Goal: Register for event/course

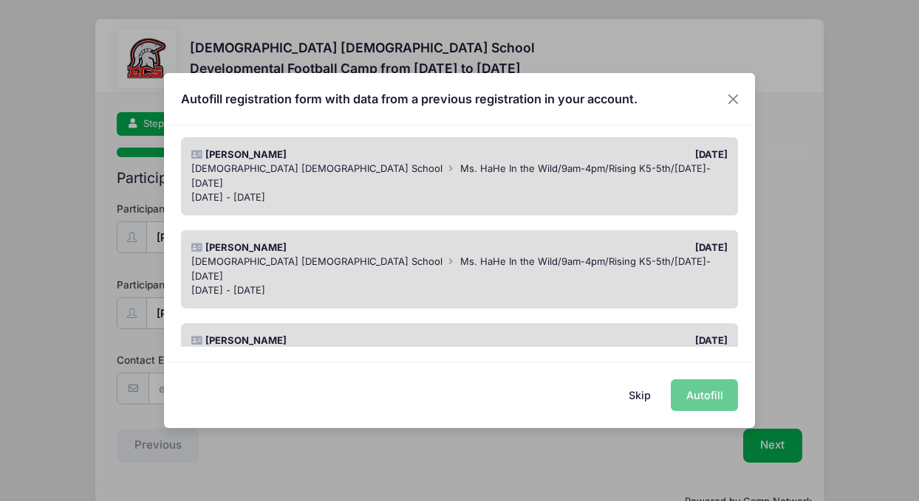
scroll to position [138, 0]
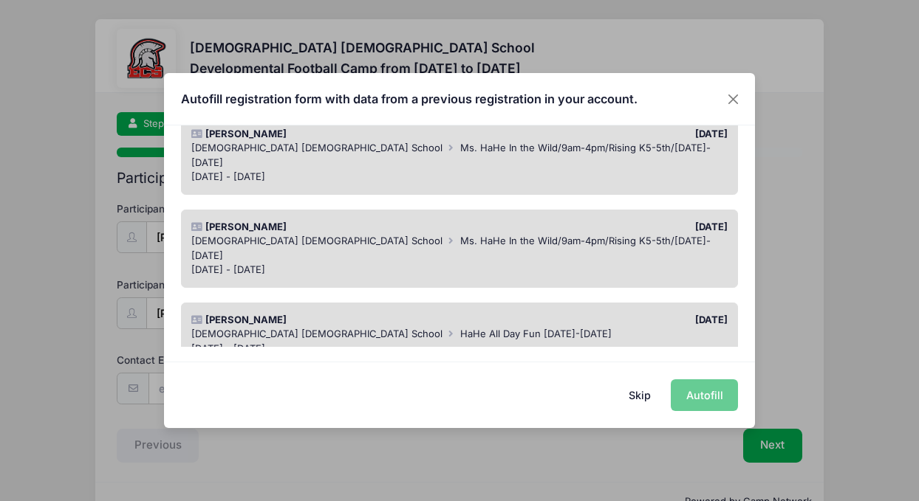
click at [357, 235] on span "Ms. HaHe In the Wild/9am-4pm/Rising K5-5th/[DATE]-[DATE]" at bounding box center [450, 248] width 519 height 27
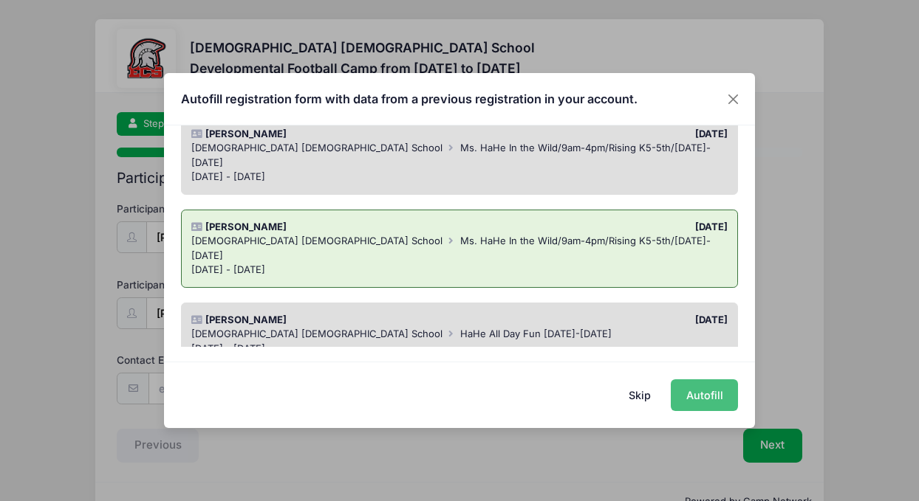
click at [704, 401] on button "Autofill" at bounding box center [704, 396] width 67 height 32
type input "[EMAIL_ADDRESS][DOMAIN_NAME]"
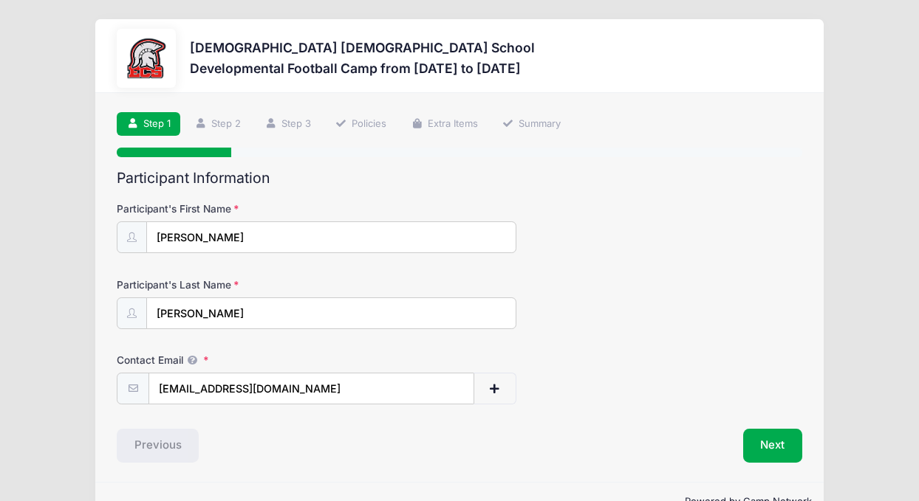
scroll to position [38, 0]
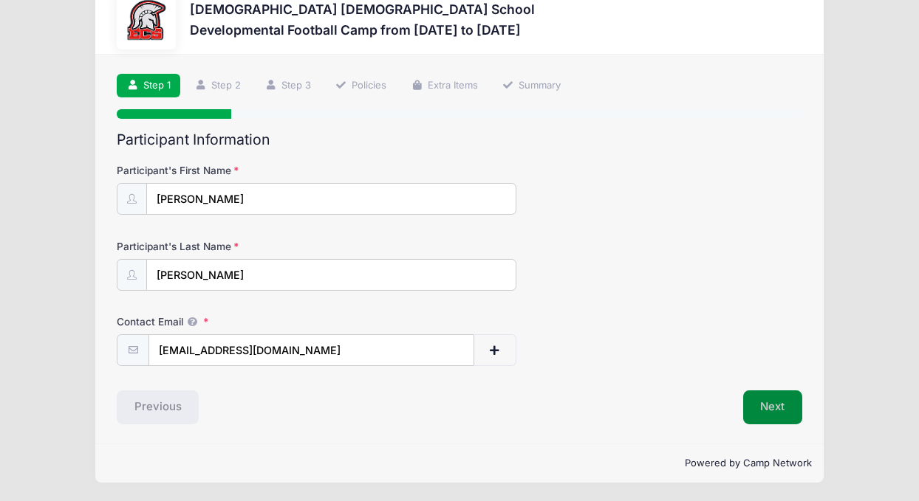
click at [769, 406] on button "Next" at bounding box center [773, 408] width 60 height 34
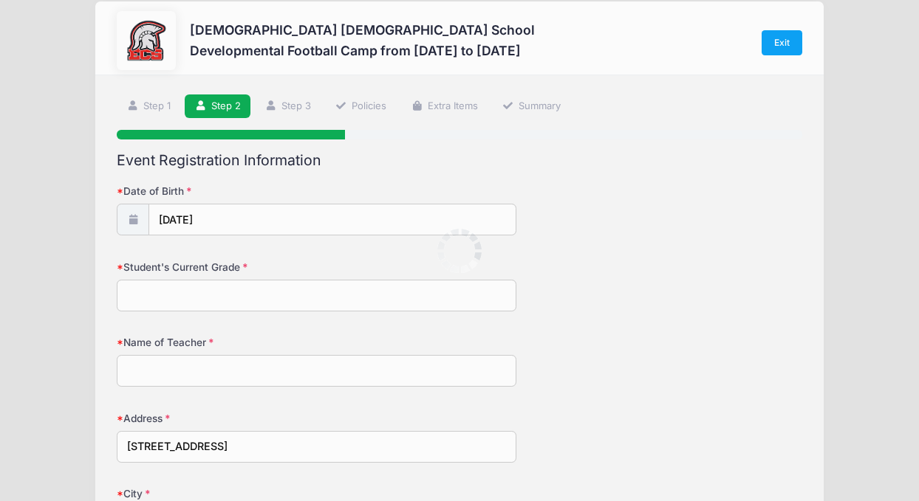
scroll to position [0, 0]
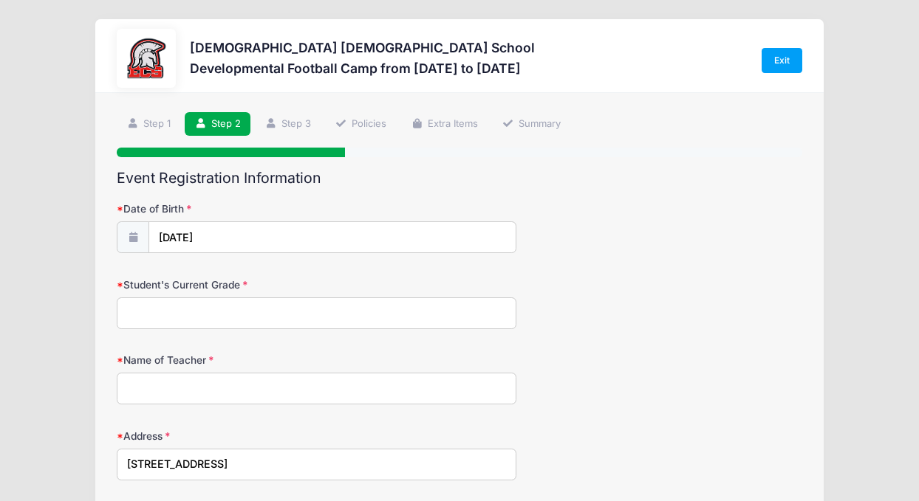
click at [321, 319] on input "Student's Current Grade" at bounding box center [317, 314] width 400 height 32
type input "1st"
click at [262, 385] on input "Name of Teacher" at bounding box center [317, 389] width 400 height 32
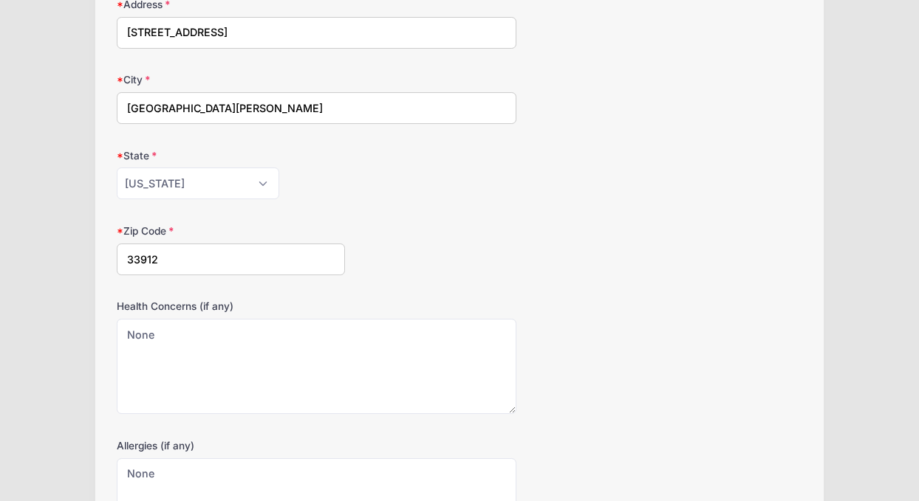
scroll to position [600, 0]
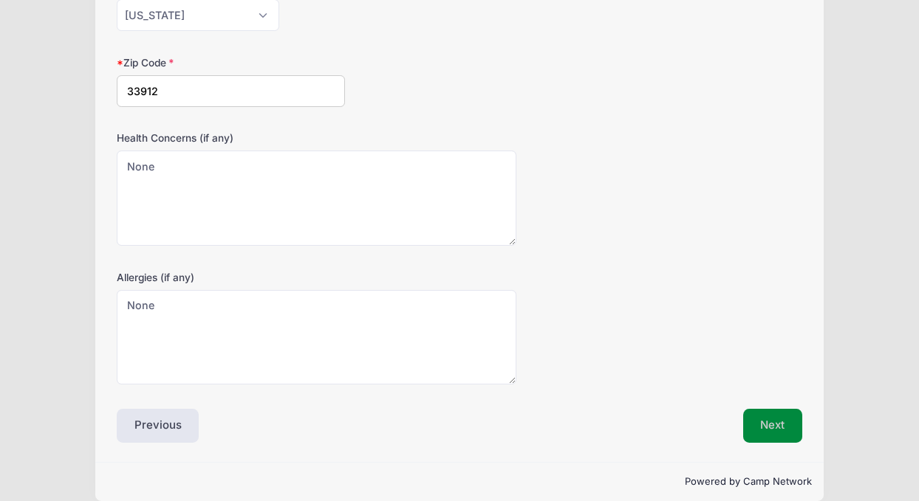
type input "[PERSON_NAME]"
click at [781, 426] on button "Next" at bounding box center [773, 426] width 60 height 34
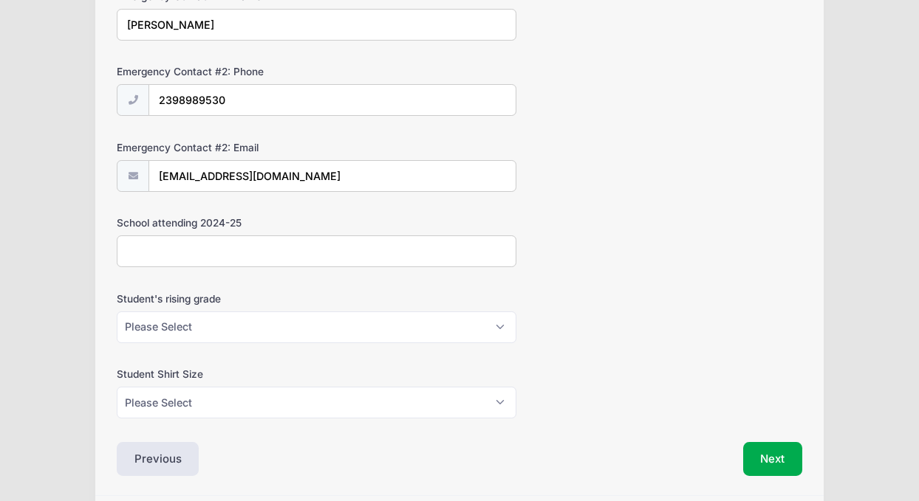
scroll to position [668, 0]
click at [303, 326] on select "Please Select K5 1st 2nd 3rd 4th 5th 6th 7th 8th" at bounding box center [317, 327] width 400 height 32
click at [472, 409] on select "Please Select XS S M L XL XXL" at bounding box center [317, 402] width 400 height 32
select select "M"
click at [778, 461] on button "Next" at bounding box center [773, 459] width 60 height 34
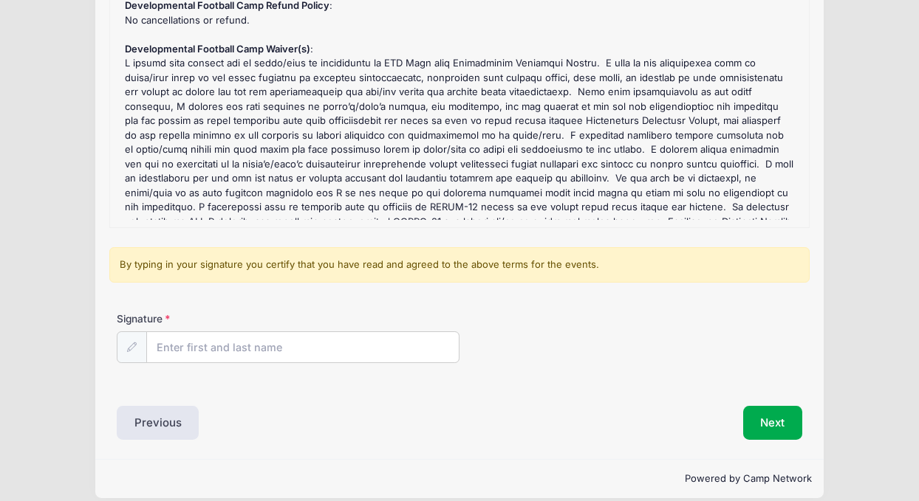
scroll to position [216, 0]
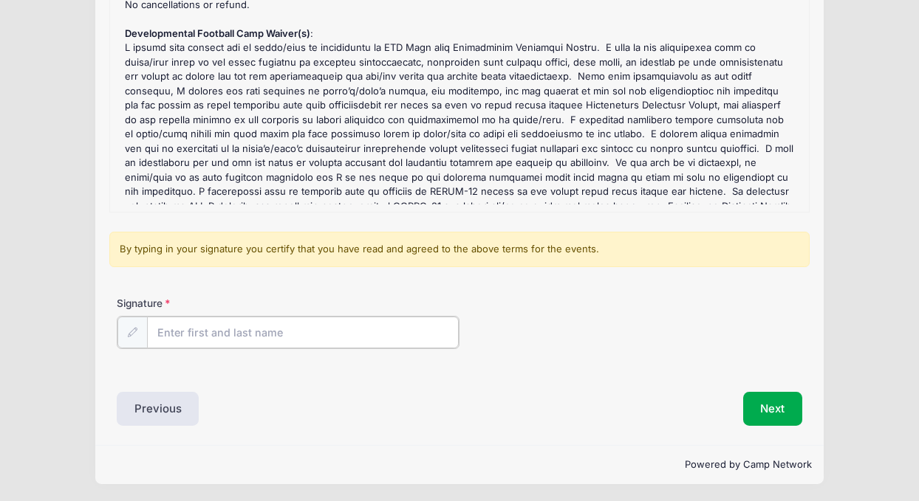
click at [264, 325] on input "Signature" at bounding box center [303, 333] width 312 height 32
type input "[PERSON_NAME]"
click at [792, 412] on button "Next" at bounding box center [773, 408] width 60 height 34
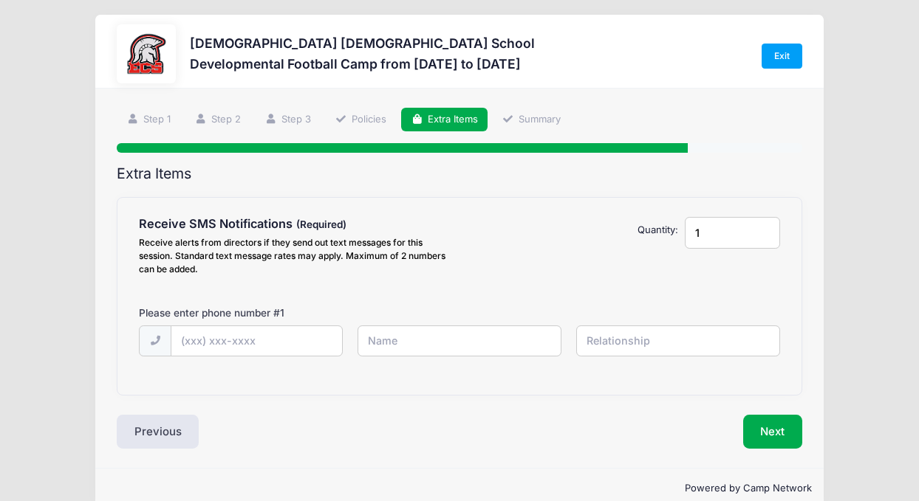
scroll to position [0, 0]
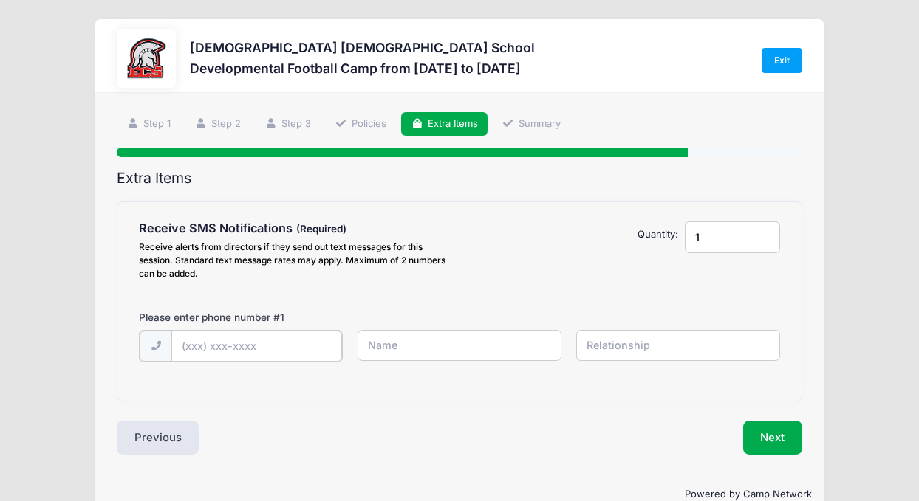
click at [303, 344] on input "text" at bounding box center [256, 347] width 171 height 32
type input "[PHONE_NUMBER]"
click at [442, 357] on input "text" at bounding box center [459, 346] width 204 height 32
type input "[PERSON_NAME]"
click at [608, 349] on input "text" at bounding box center [678, 346] width 204 height 32
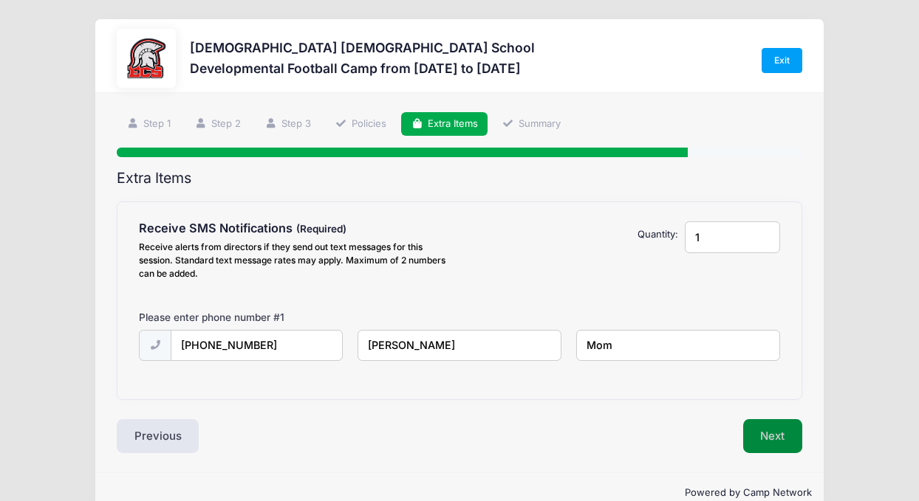
type input "Mom"
click at [757, 440] on button "Next" at bounding box center [773, 436] width 60 height 34
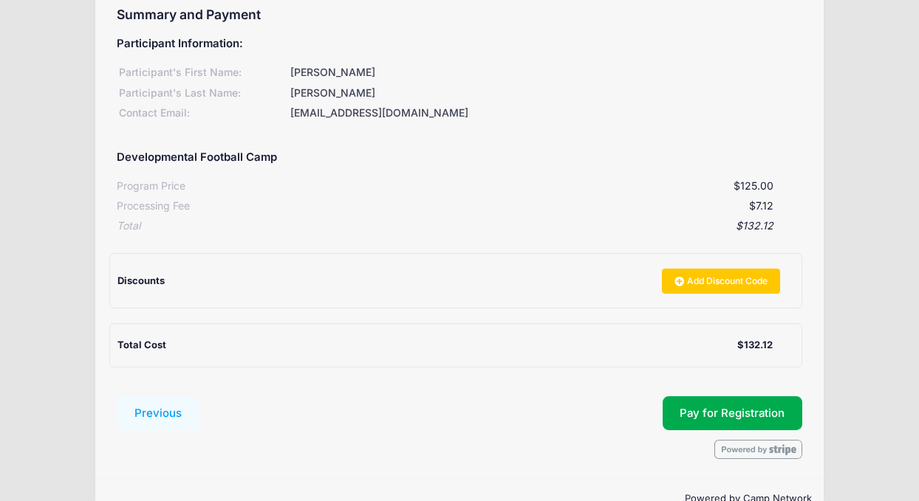
scroll to position [174, 0]
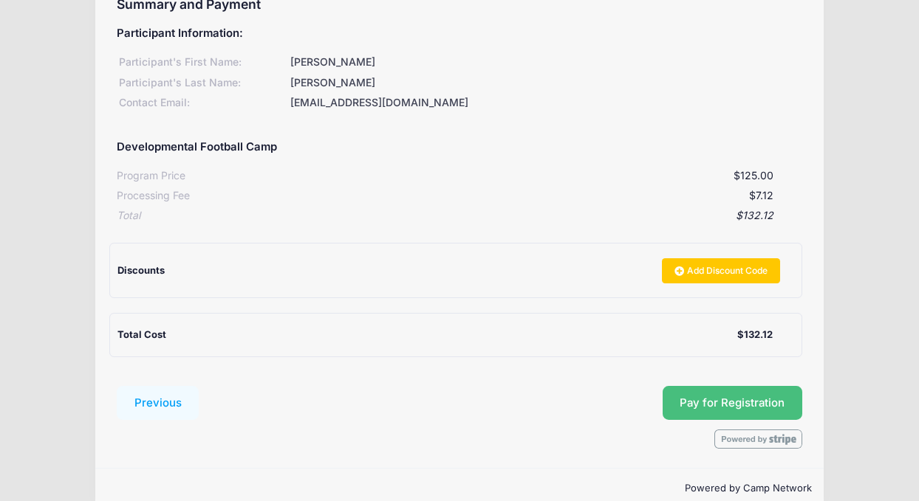
click at [702, 404] on button "Pay for Registration" at bounding box center [732, 403] width 140 height 34
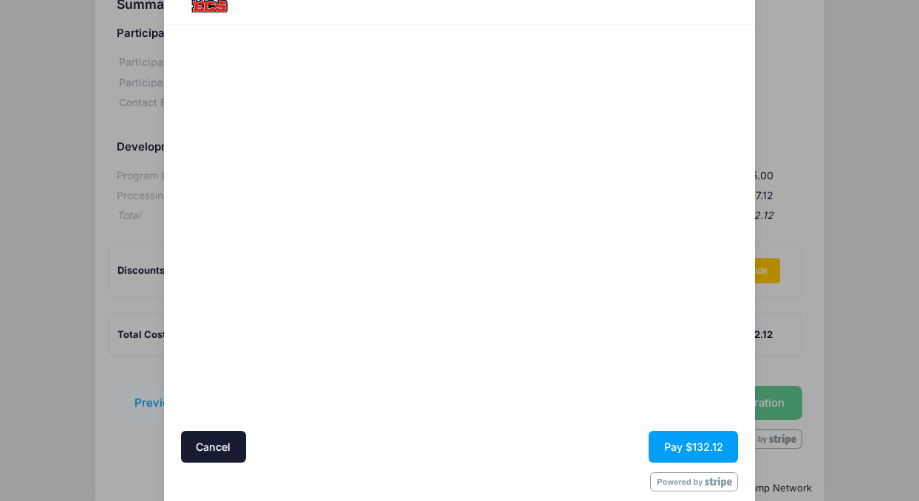
scroll to position [95, 0]
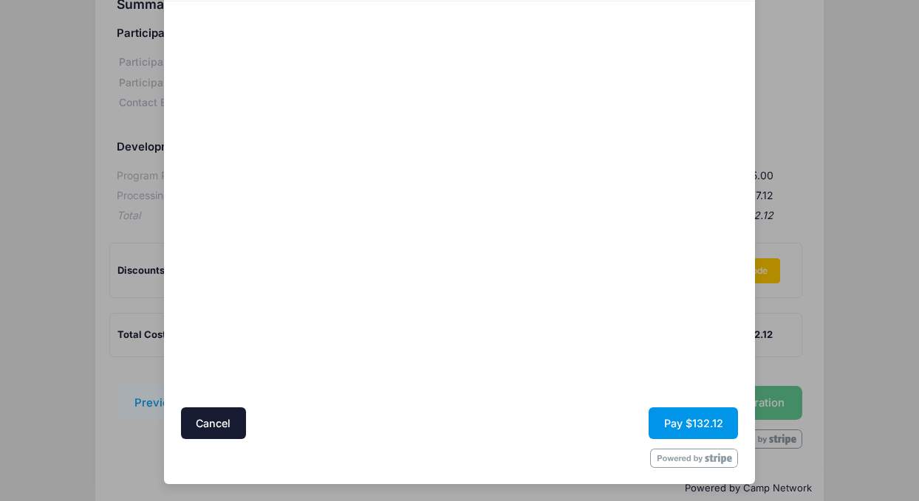
click at [697, 411] on button "Pay $132.12" at bounding box center [692, 424] width 89 height 32
